Goal: Task Accomplishment & Management: Manage account settings

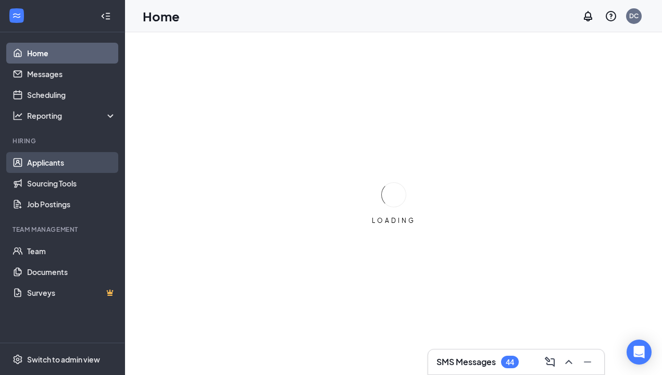
click at [60, 166] on link "Applicants" at bounding box center [71, 162] width 89 height 21
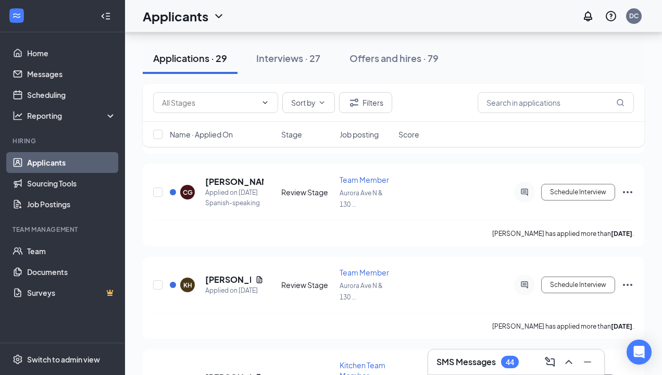
scroll to position [1283, 0]
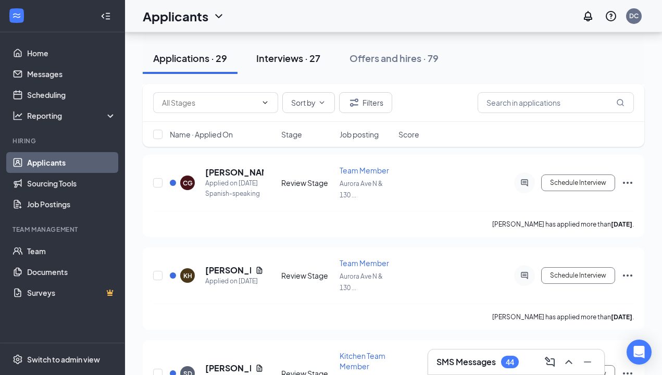
click at [301, 52] on div "Interviews · 27" at bounding box center [288, 58] width 64 height 13
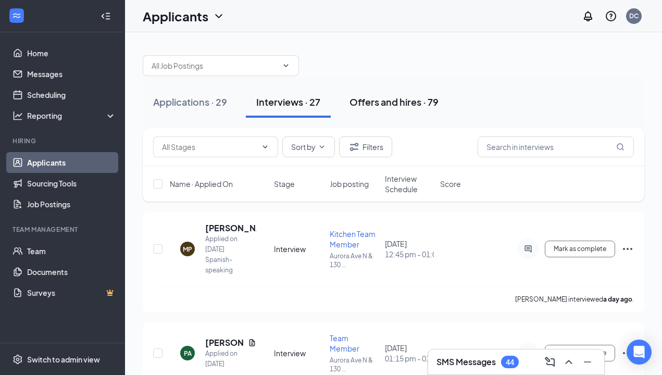
click at [395, 97] on div "Offers and hires · 79" at bounding box center [393, 101] width 89 height 13
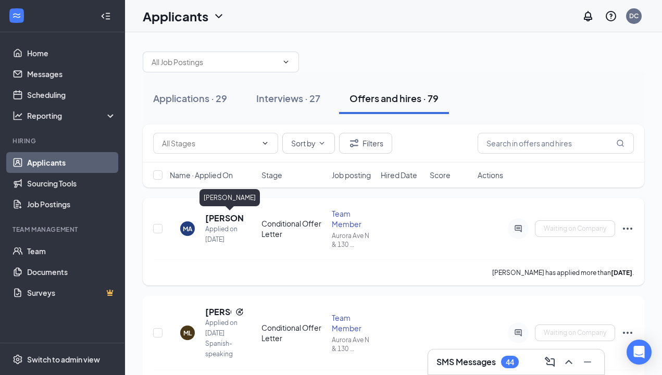
scroll to position [6, 0]
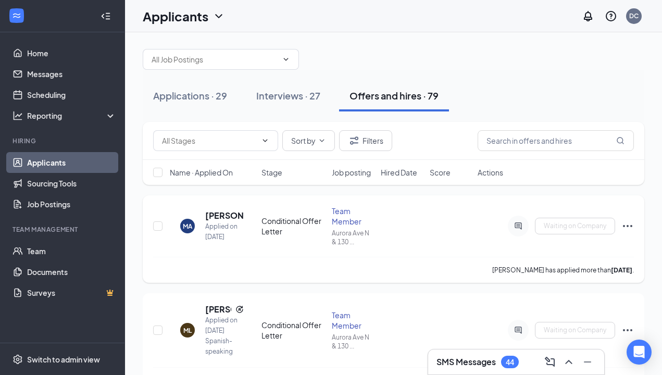
click at [631, 229] on icon "Ellipses" at bounding box center [627, 226] width 13 height 13
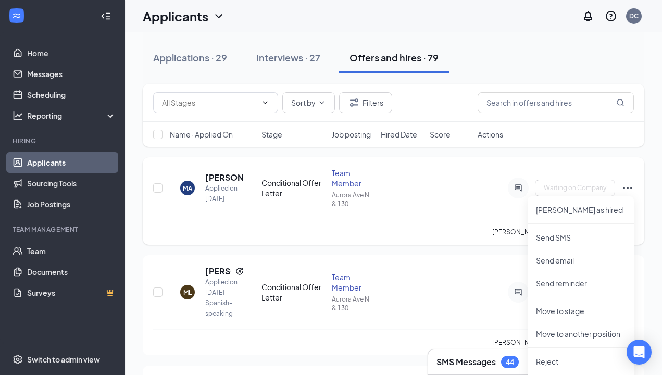
scroll to position [58, 0]
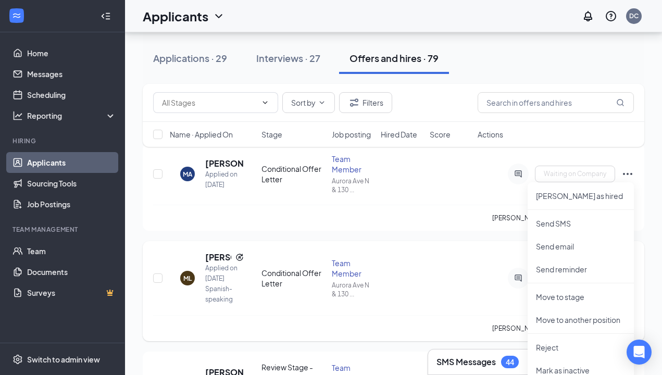
click at [485, 248] on div "ML [PERSON_NAME] Applied on [DATE] Spanish-speaking Conditional Offer Letter Te…" at bounding box center [394, 291] width 502 height 100
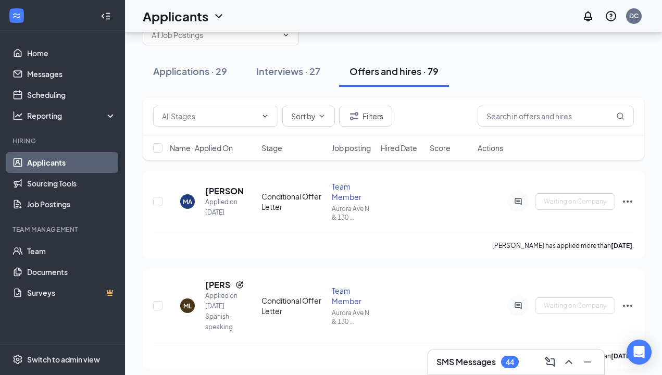
scroll to position [17, 0]
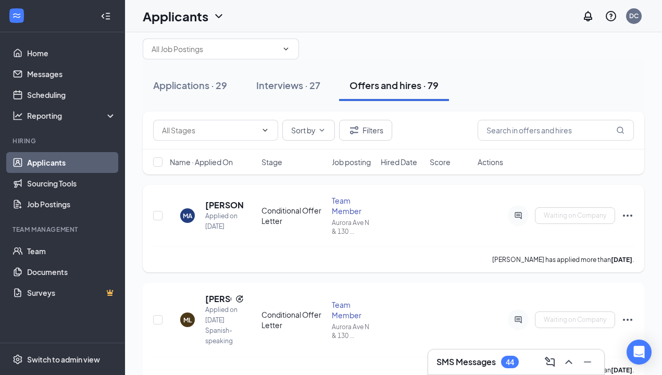
click at [421, 229] on div "MA [PERSON_NAME] Applied on [DATE] Conditional Offer Letter Team Member Aurora …" at bounding box center [393, 220] width 481 height 51
click at [285, 207] on div "Conditional Offer Letter" at bounding box center [293, 215] width 64 height 21
click at [217, 205] on h5 "[PERSON_NAME]" at bounding box center [224, 204] width 39 height 11
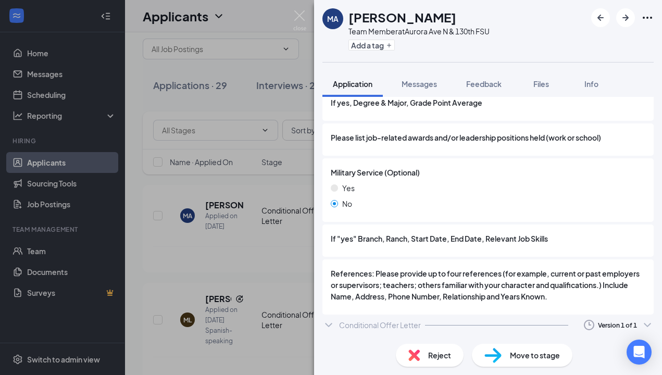
scroll to position [1207, 0]
click at [333, 319] on icon "ChevronDown" at bounding box center [328, 325] width 13 height 13
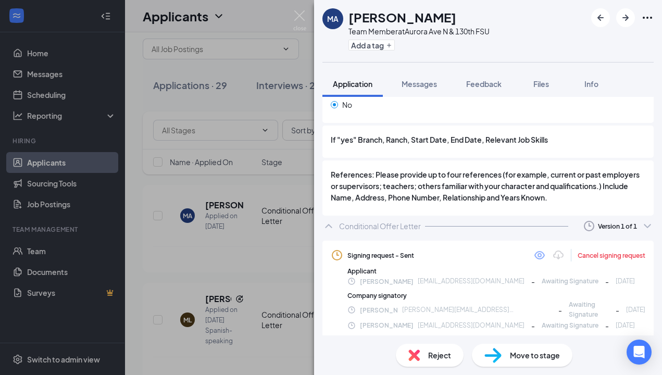
scroll to position [1306, 0]
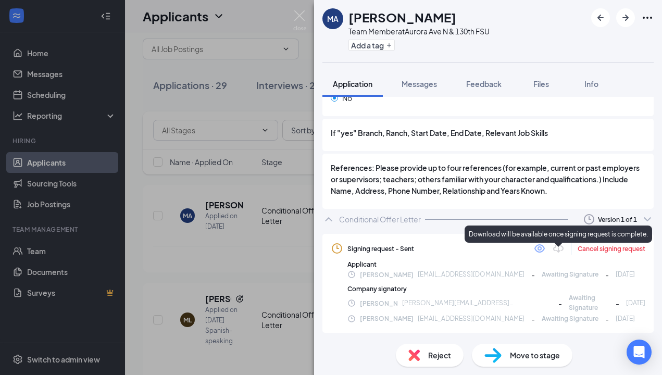
click at [554, 253] on icon "Download" at bounding box center [558, 248] width 10 height 9
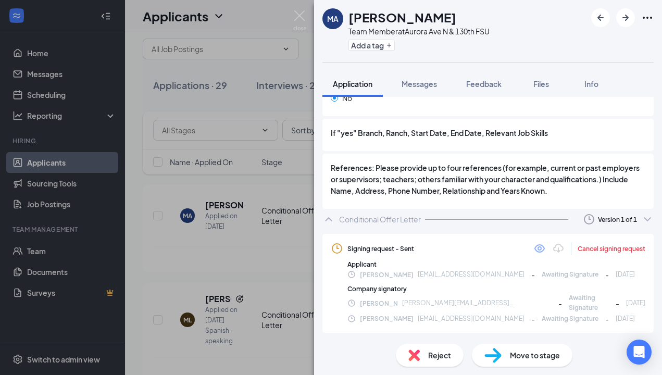
click at [541, 253] on icon "Eye" at bounding box center [539, 248] width 10 height 8
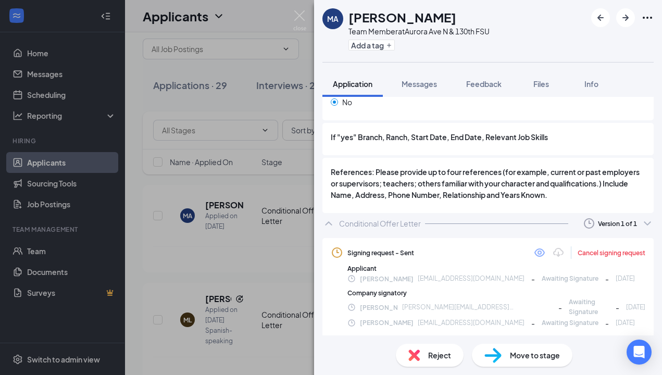
click at [569, 308] on span "Awaiting Signature" at bounding box center [589, 307] width 40 height 20
drag, startPoint x: 546, startPoint y: 315, endPoint x: 445, endPoint y: 315, distance: 101.0
click at [546, 315] on div "[PERSON_NAME] [PERSON_NAME][EMAIL_ADDRESS][PERSON_NAME][DOMAIN_NAME] - Awaiting…" at bounding box center [496, 307] width 298 height 20
click at [414, 315] on div "[PERSON_NAME] [PERSON_NAME][EMAIL_ADDRESS][PERSON_NAME][DOMAIN_NAME] - Awaiting…" at bounding box center [496, 307] width 298 height 20
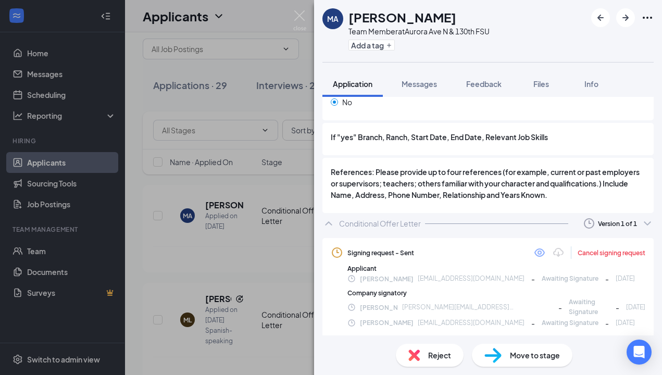
drag, startPoint x: 460, startPoint y: 315, endPoint x: 512, endPoint y: 315, distance: 52.1
click at [460, 315] on div "[PERSON_NAME] [PERSON_NAME][EMAIL_ADDRESS][PERSON_NAME][DOMAIN_NAME] - Awaiting…" at bounding box center [496, 307] width 298 height 20
click at [512, 315] on div "[PERSON_NAME] [PERSON_NAME][EMAIL_ADDRESS][PERSON_NAME][DOMAIN_NAME] - Awaiting…" at bounding box center [496, 307] width 298 height 20
click at [522, 317] on div "[PERSON_NAME] [PERSON_NAME][EMAIL_ADDRESS][PERSON_NAME][DOMAIN_NAME] - Awaiting…" at bounding box center [496, 322] width 298 height 11
click at [243, 267] on div "MA [PERSON_NAME] Team Member at [GEOGRAPHIC_DATA] Add a tag Application Message…" at bounding box center [331, 187] width 662 height 375
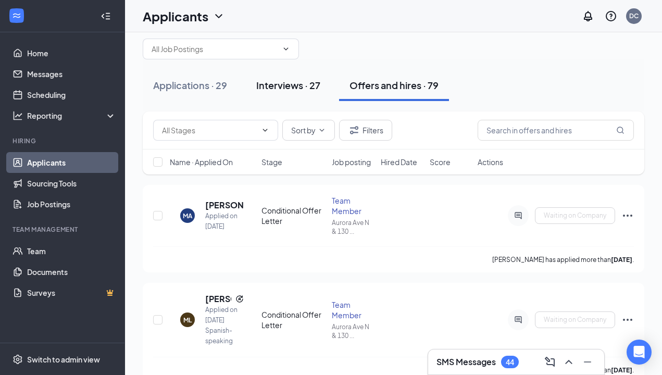
click at [304, 87] on div "Interviews · 27" at bounding box center [288, 85] width 64 height 13
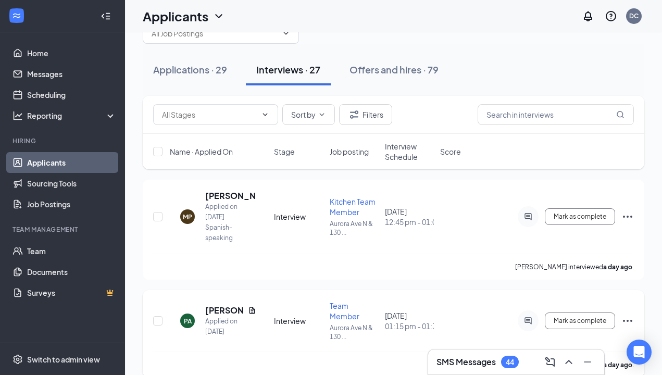
scroll to position [44, 0]
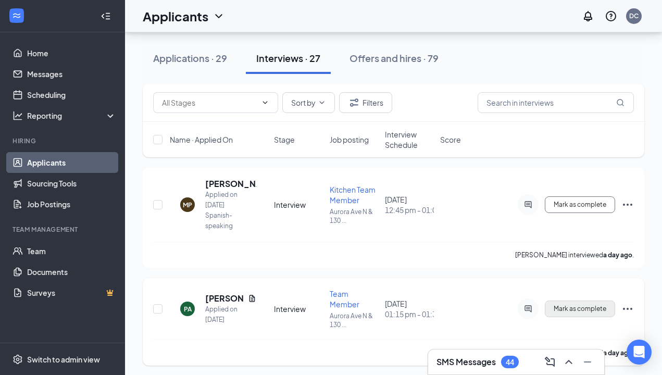
click at [590, 305] on span "Mark as complete" at bounding box center [580, 308] width 53 height 7
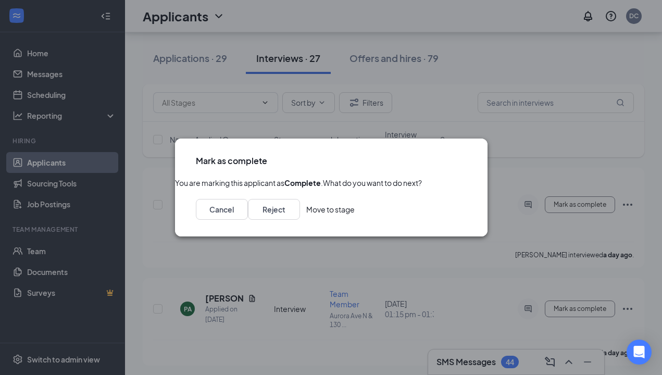
click at [355, 220] on button "Move to stage" at bounding box center [330, 209] width 48 height 21
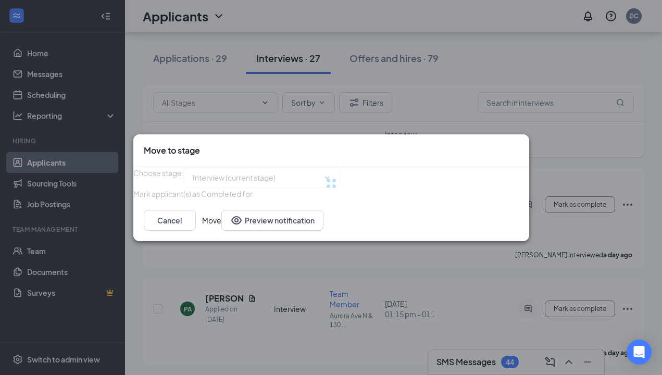
type input "Conditional Offer Letter (next stage)"
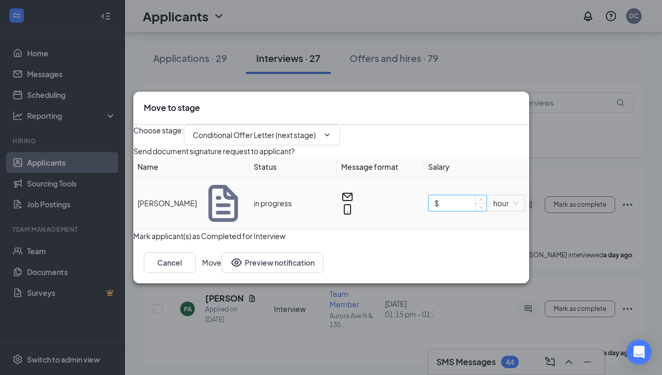
click at [454, 211] on input "$" at bounding box center [457, 203] width 57 height 16
type input "$ 21"
click at [221, 273] on button "Move" at bounding box center [211, 262] width 19 height 21
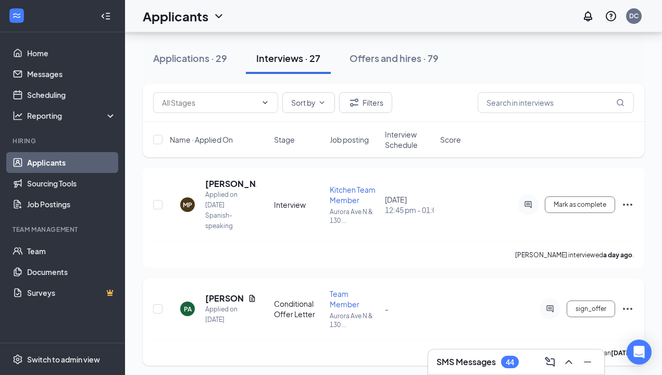
click at [600, 313] on div "sign_offer" at bounding box center [556, 308] width 156 height 21
click at [602, 306] on span "sign_offer" at bounding box center [591, 308] width 31 height 7
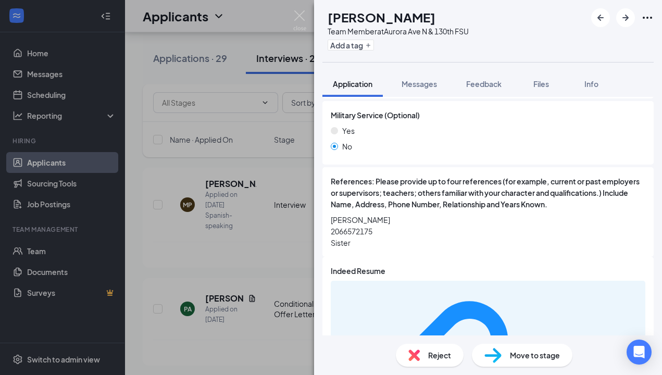
scroll to position [1069, 0]
